Goal: Transaction & Acquisition: Obtain resource

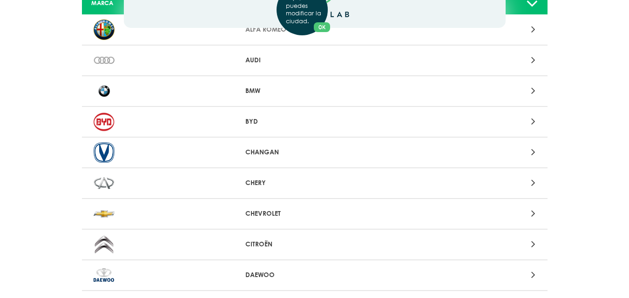
scroll to position [117, 0]
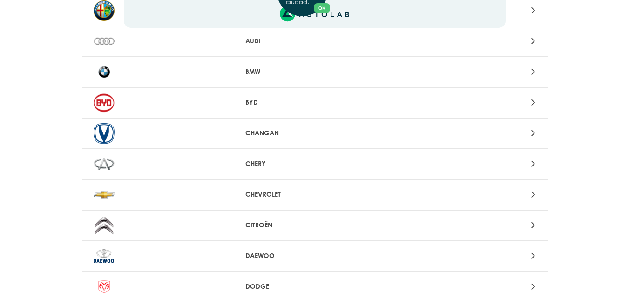
click at [285, 191] on p "CHEVROLET" at bounding box center [314, 195] width 138 height 10
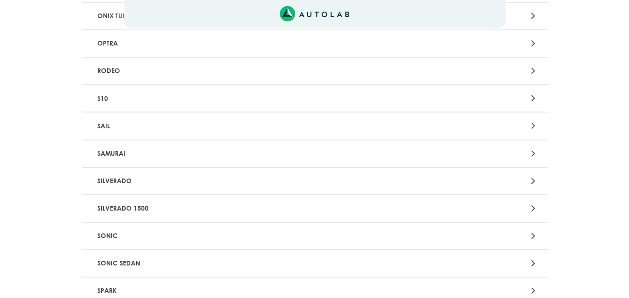
scroll to position [1924, 0]
click at [109, 127] on p "SAIL" at bounding box center [239, 124] width 290 height 17
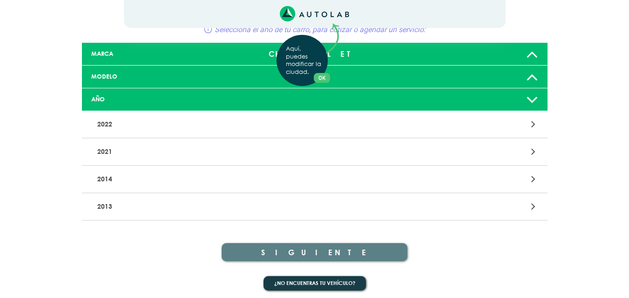
scroll to position [51, 0]
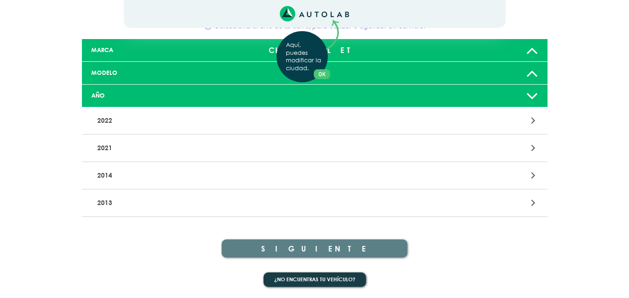
click at [533, 175] on div "Aquí, puedes modificar la ciudad. OK .aex,.bex{fill:none!important;stroke:#50c4…" at bounding box center [314, 98] width 629 height 298
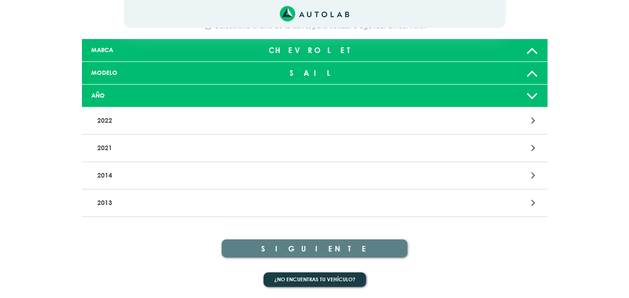
click at [535, 93] on icon at bounding box center [532, 96] width 12 height 19
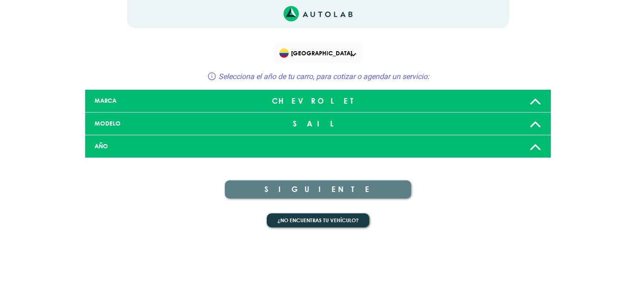
click at [532, 146] on icon at bounding box center [535, 146] width 12 height 19
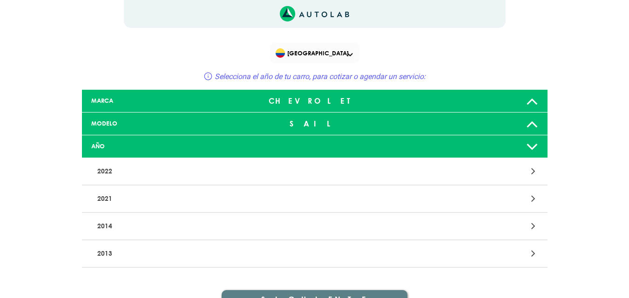
click at [534, 226] on icon at bounding box center [533, 226] width 4 height 12
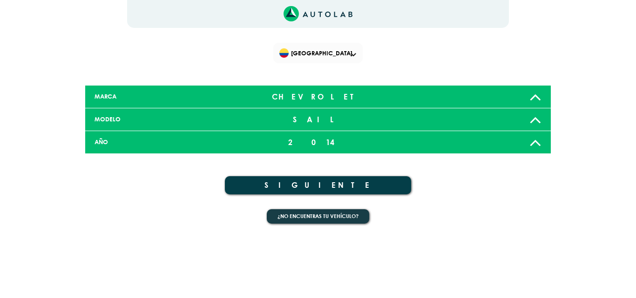
click at [319, 141] on div "2014" at bounding box center [318, 142] width 154 height 19
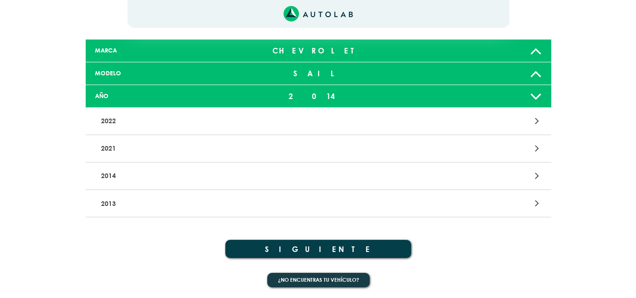
scroll to position [47, 0]
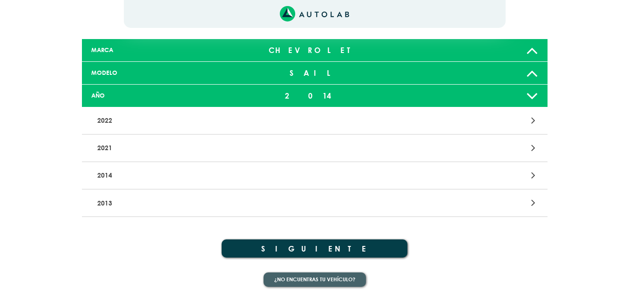
click at [310, 280] on button "¿No encuentras tu vehículo?" at bounding box center [315, 280] width 102 height 14
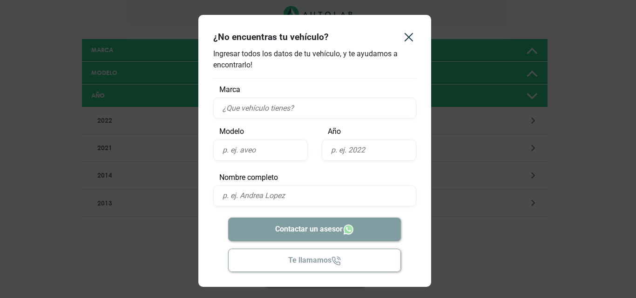
scroll to position [0, 0]
